Goal: Transaction & Acquisition: Purchase product/service

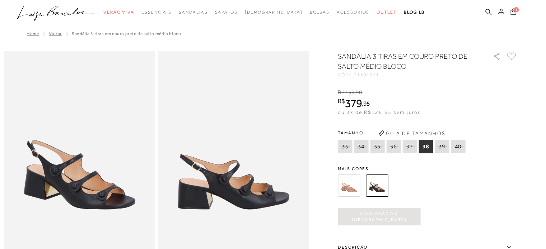
click at [513, 14] on icon at bounding box center [513, 11] width 6 height 7
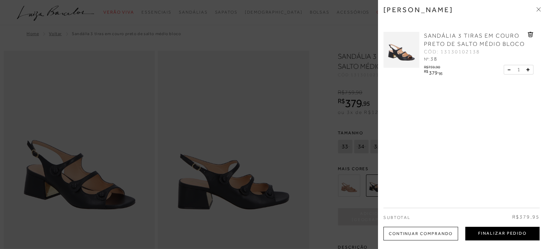
click at [491, 235] on button "Finalizar Pedido" at bounding box center [502, 234] width 74 height 14
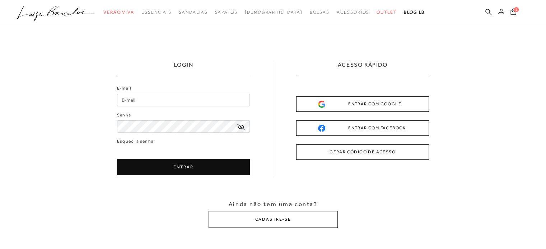
type input "carolinapereira.jornalismo@gmail.com"
click at [210, 173] on button "ENTRAR" at bounding box center [183, 167] width 133 height 16
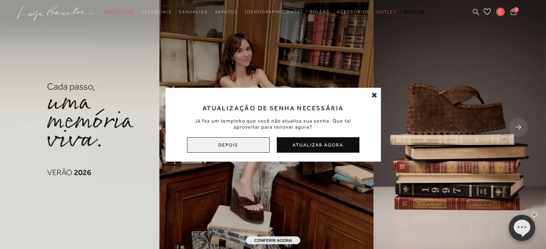
click at [233, 143] on button "Depois" at bounding box center [228, 144] width 83 height 15
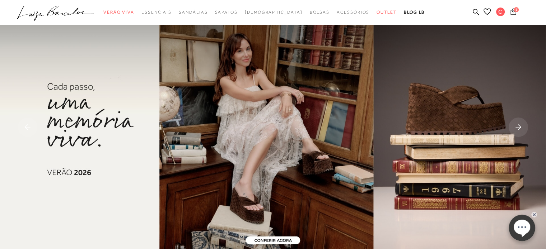
click at [513, 11] on icon at bounding box center [513, 11] width 6 height 7
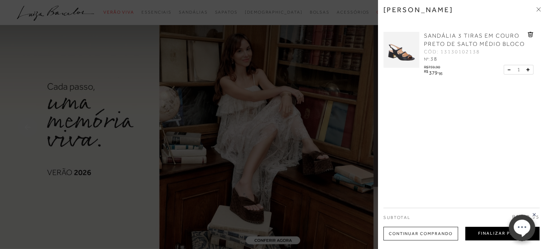
click at [482, 236] on button "Finalizar Pedido" at bounding box center [502, 234] width 74 height 14
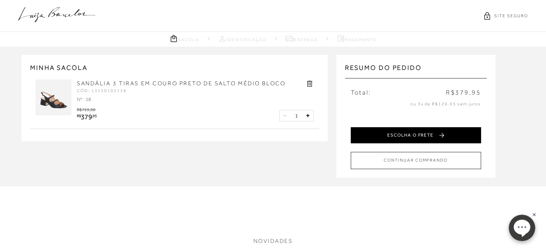
click at [461, 131] on button "ESCOLHA O FRETE" at bounding box center [416, 135] width 130 height 16
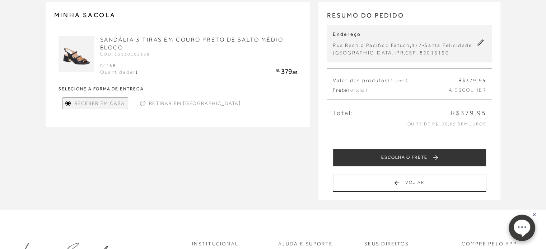
scroll to position [36, 0]
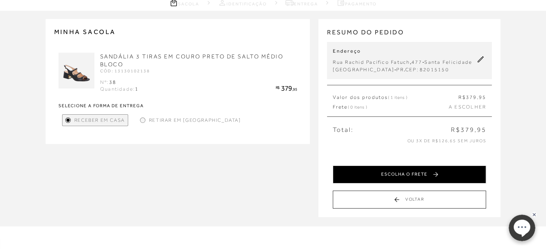
click at [366, 175] on button "ESCOLHA O FRETE" at bounding box center [409, 175] width 153 height 18
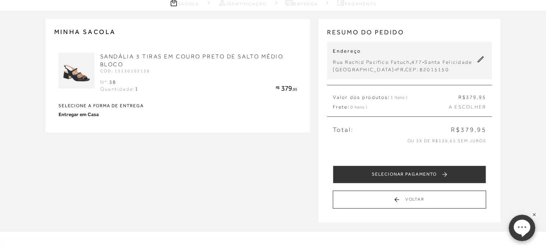
scroll to position [0, 0]
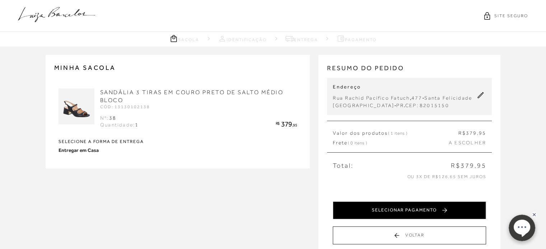
click at [374, 202] on button "SELECIONAR PAGAMENTO" at bounding box center [409, 211] width 153 height 18
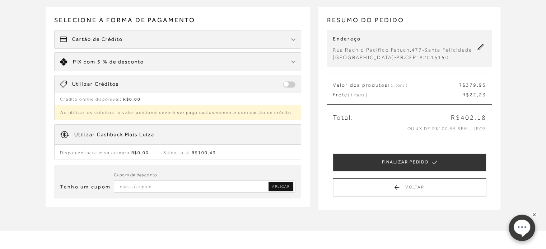
scroll to position [36, 0]
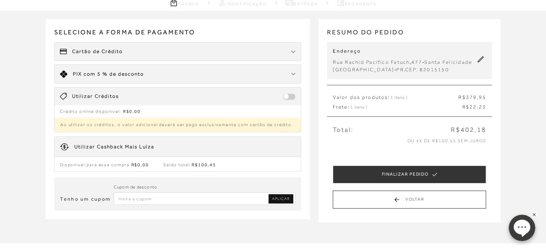
click at [200, 48] on div "Cartão de Crédito" at bounding box center [178, 52] width 247 height 18
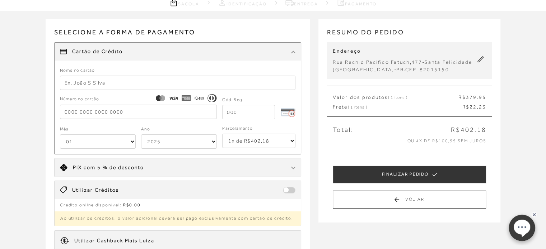
click at [144, 80] on input "text" at bounding box center [178, 83] width 236 height 14
type input "CAROLINA PEREIRA"
type input "5345 9300 0045 0941"
type input "199"
click at [133, 137] on select "01 02 03 04 05 06 07 08 09 10 11 12" at bounding box center [98, 142] width 76 height 14
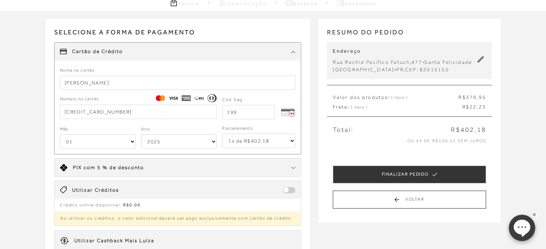
select select "02"
click at [60, 135] on select "01 02 03 04 05 06 07 08 09 10 11 12" at bounding box center [98, 142] width 76 height 14
click at [169, 149] on div "Nome no cartão CAROLINA PEREIRA Número no cartão 5345 9300 0045 0941 Cód. Seg. …" at bounding box center [178, 110] width 247 height 88
click at [170, 145] on select "2025 2026 2027 2028 2029 2030 2031 2032 2033 2034 2035 2036 2037 2038 2039 2040…" at bounding box center [179, 142] width 76 height 14
select select "2033"
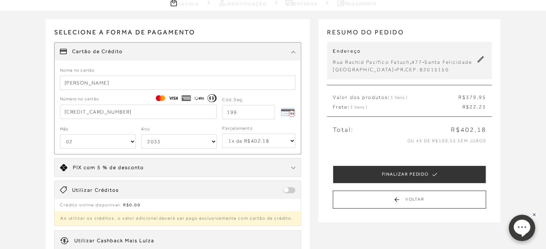
click at [141, 135] on select "2025 2026 2027 2028 2029 2030 2031 2032 2033 2034 2035 2036 2037 2038 2039 2040…" at bounding box center [179, 142] width 76 height 14
click at [256, 139] on select "1x de R$402.18 2x de R$201.09 sem juros 3x de R$134.06 sem juros 4x de R$100.55…" at bounding box center [258, 141] width 73 height 14
select select "4"
click at [222, 134] on select "1x de R$402.18 2x de R$201.09 sem juros 3x de R$134.06 sem juros 4x de R$100.55…" at bounding box center [258, 141] width 73 height 14
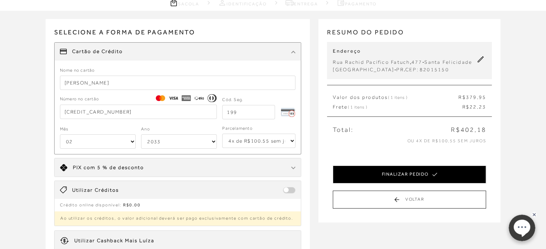
click at [447, 175] on button "FINALIZAR PEDIDO" at bounding box center [409, 175] width 153 height 18
select select "02"
select select "2033"
select select "4"
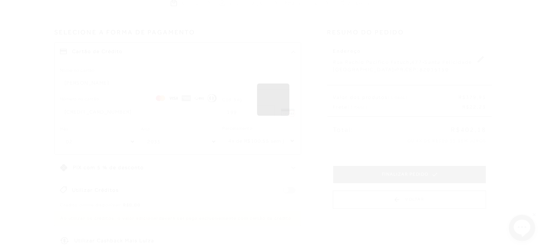
scroll to position [0, 0]
